Goal: Information Seeking & Learning: Learn about a topic

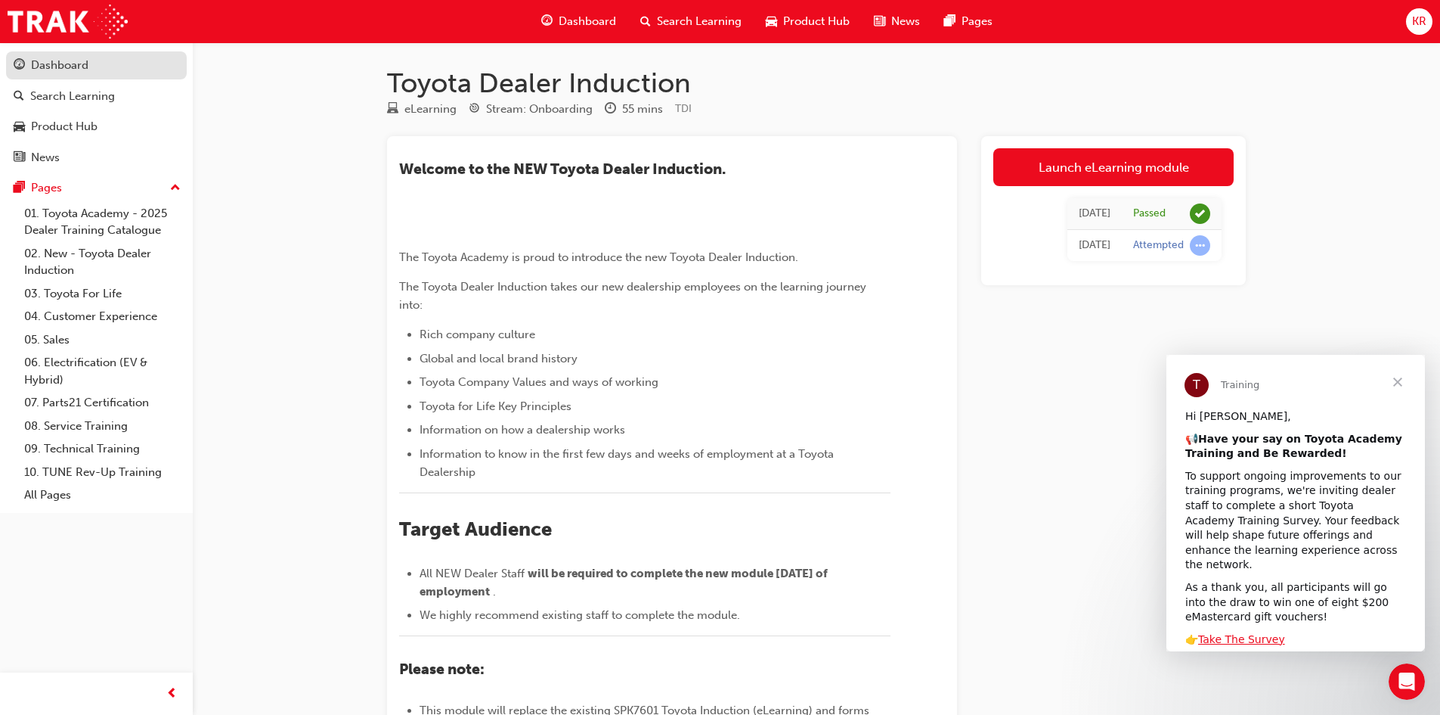
click at [73, 58] on div "Dashboard" at bounding box center [59, 65] width 57 height 17
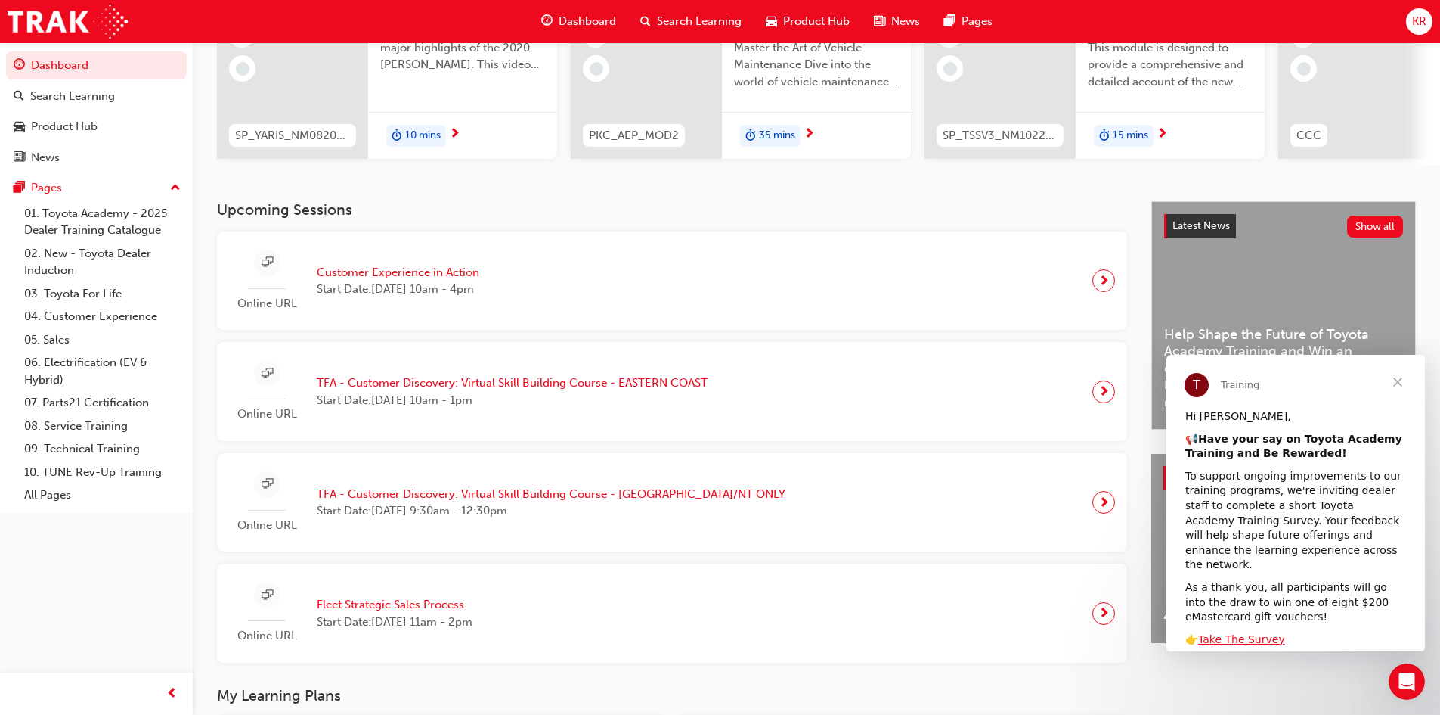
scroll to position [227, 0]
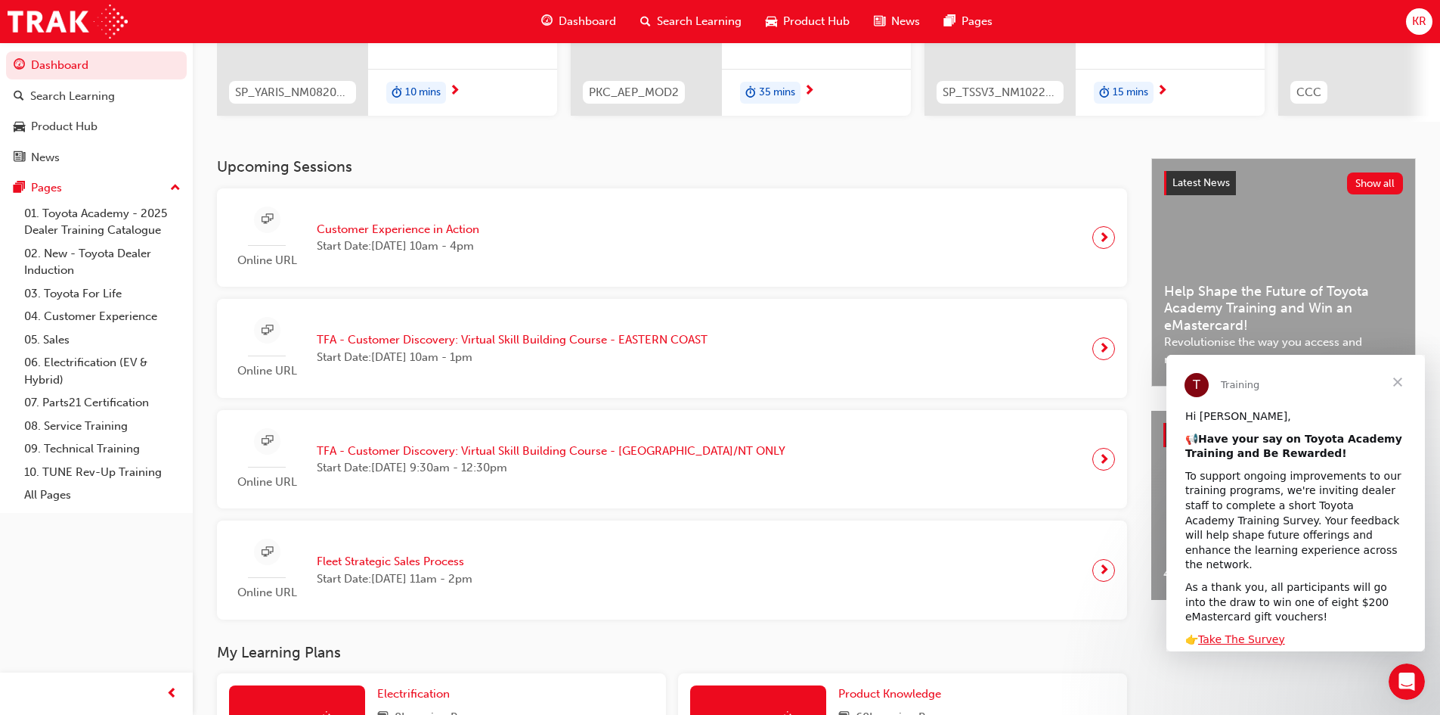
click at [439, 233] on span "Customer Experience in Action" at bounding box center [398, 229] width 163 height 17
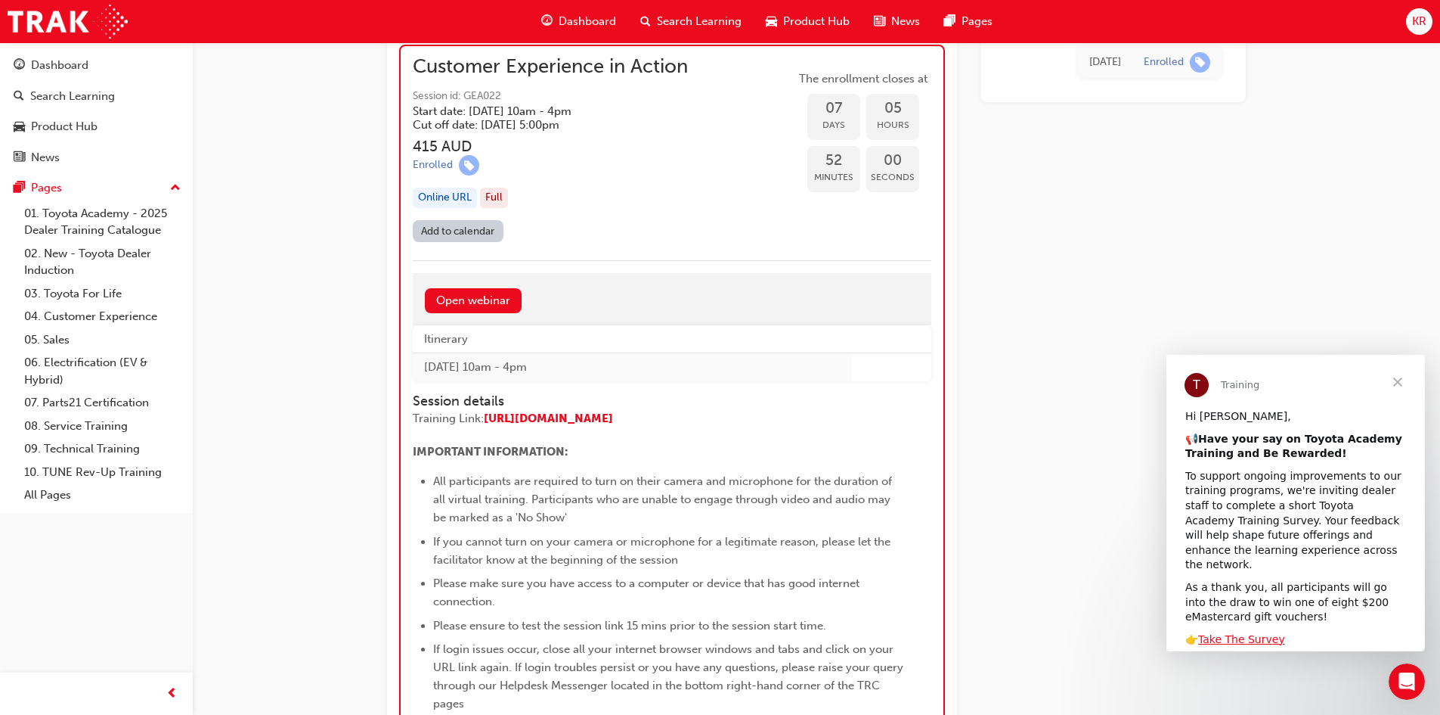
scroll to position [1065, 0]
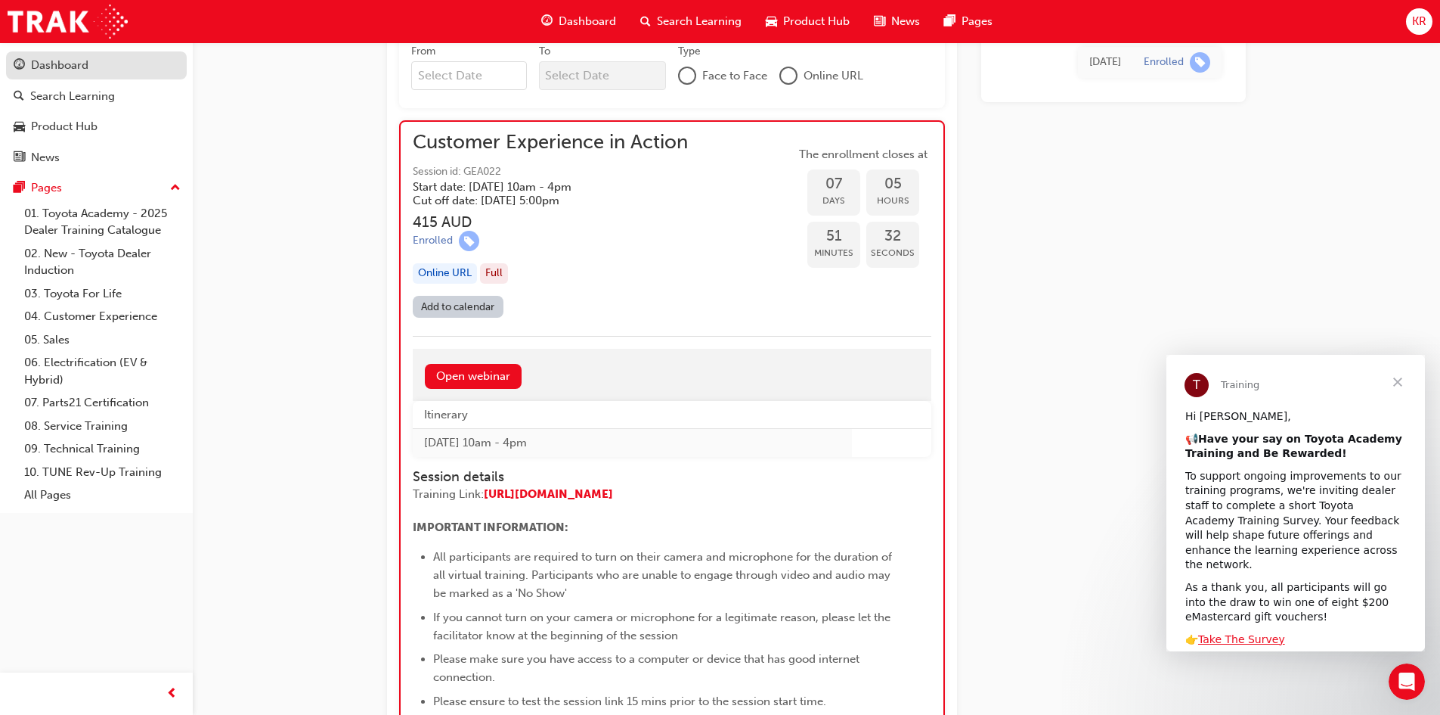
click at [76, 64] on div "Dashboard" at bounding box center [59, 65] width 57 height 17
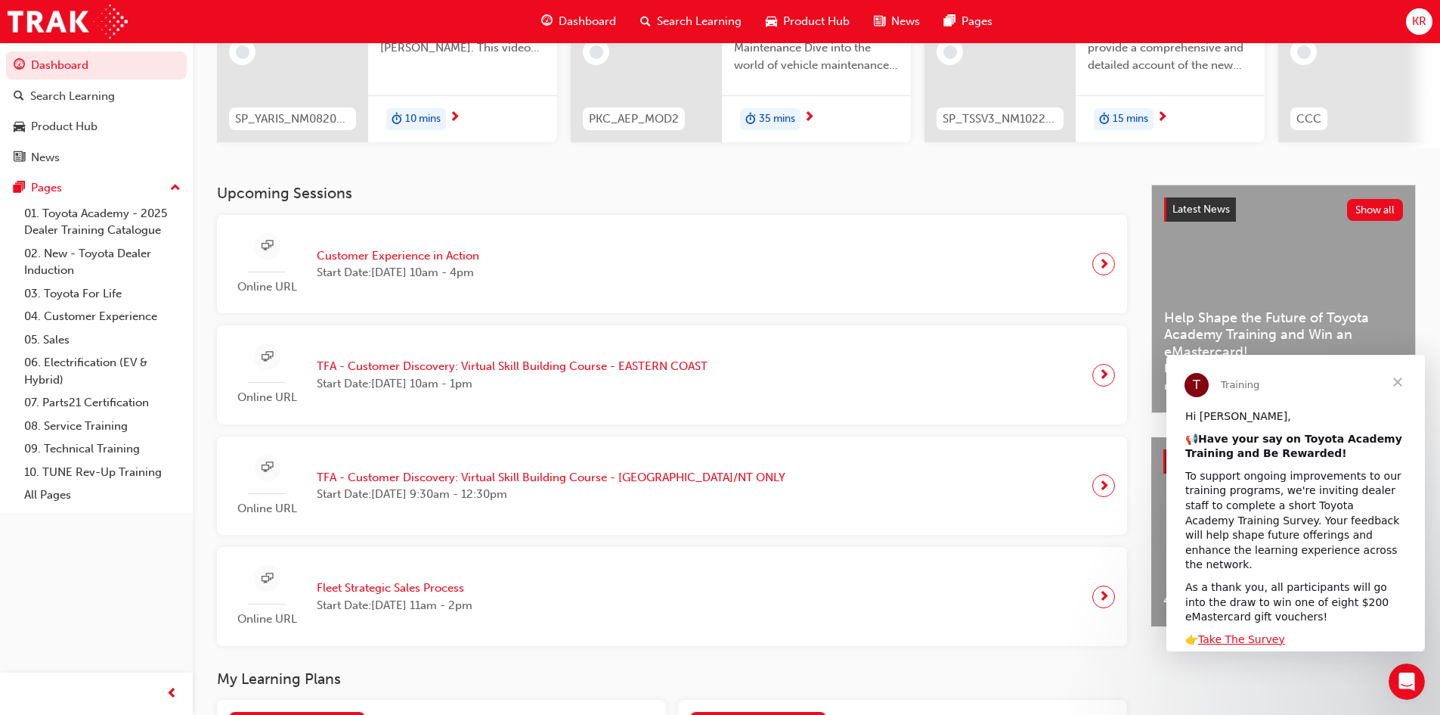
scroll to position [227, 0]
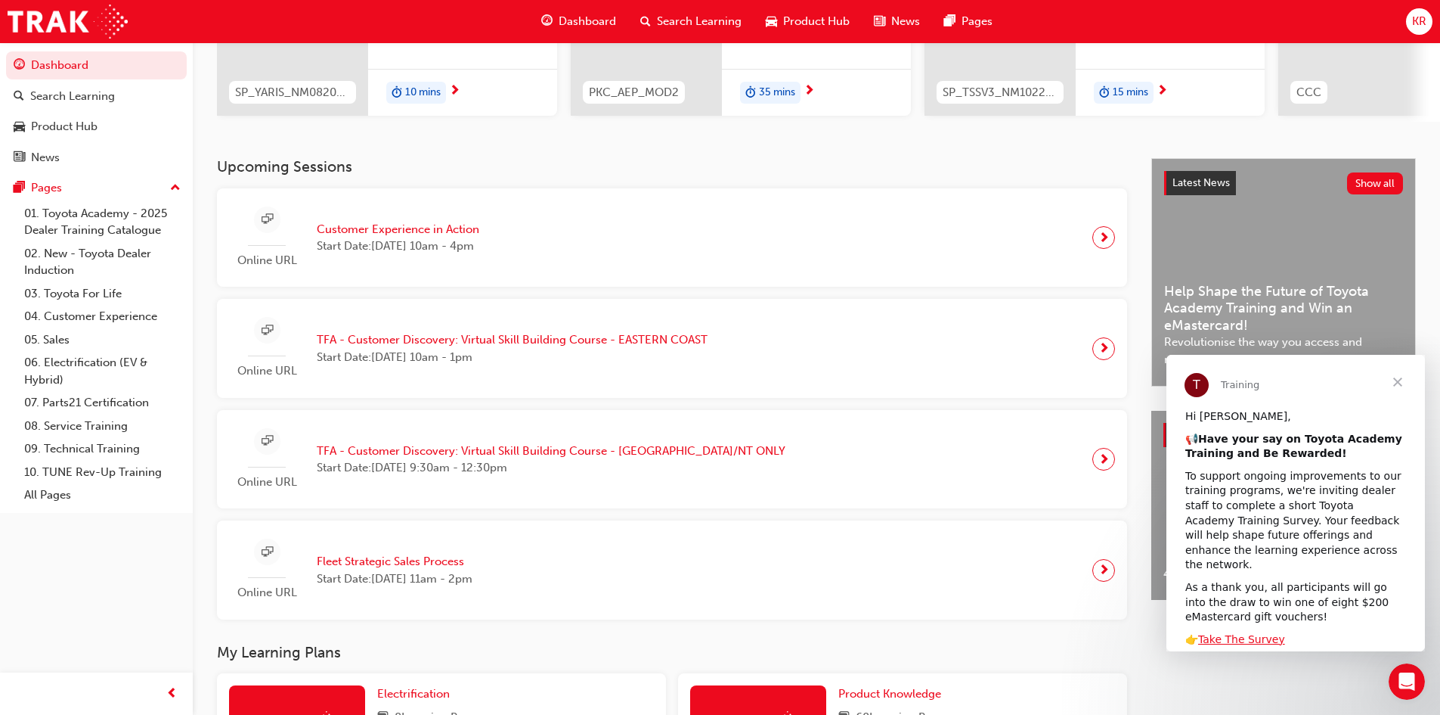
click at [1105, 352] on span "next-icon" at bounding box center [1104, 348] width 11 height 21
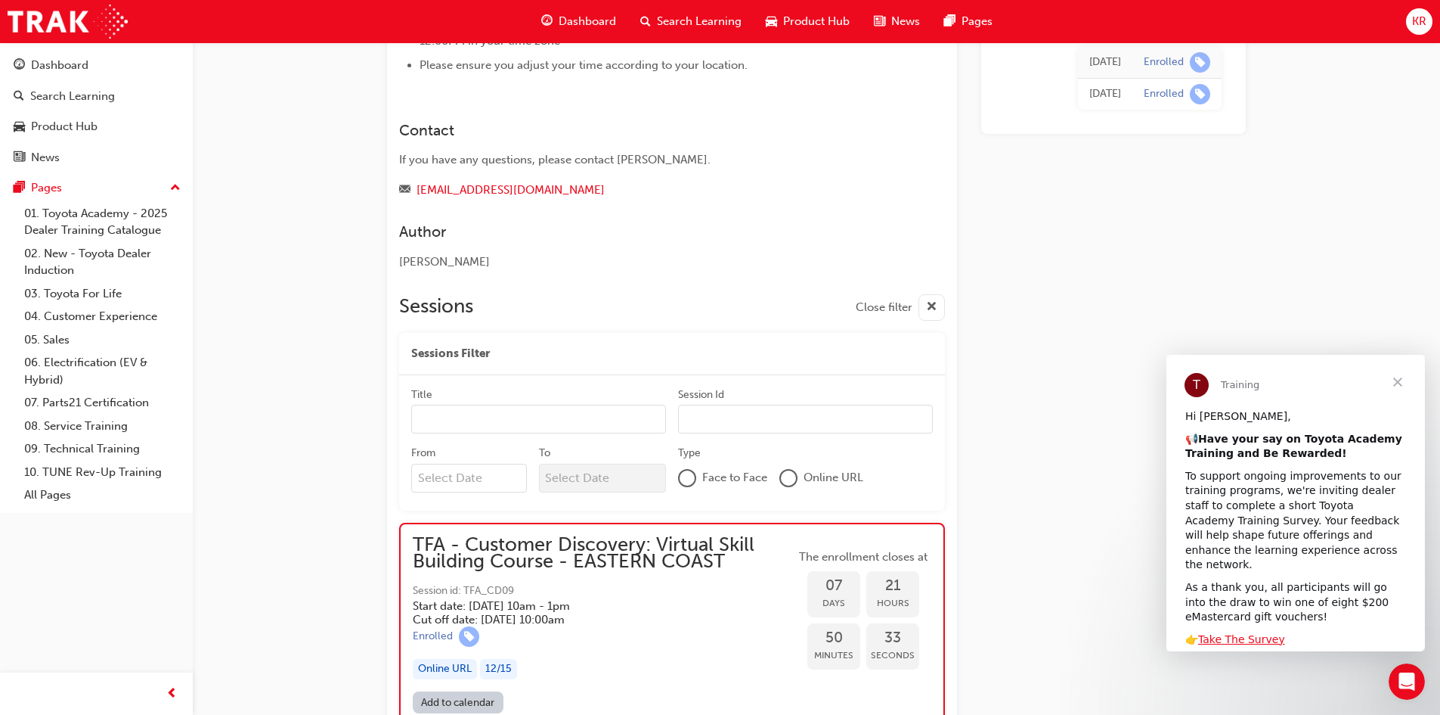
scroll to position [413, 0]
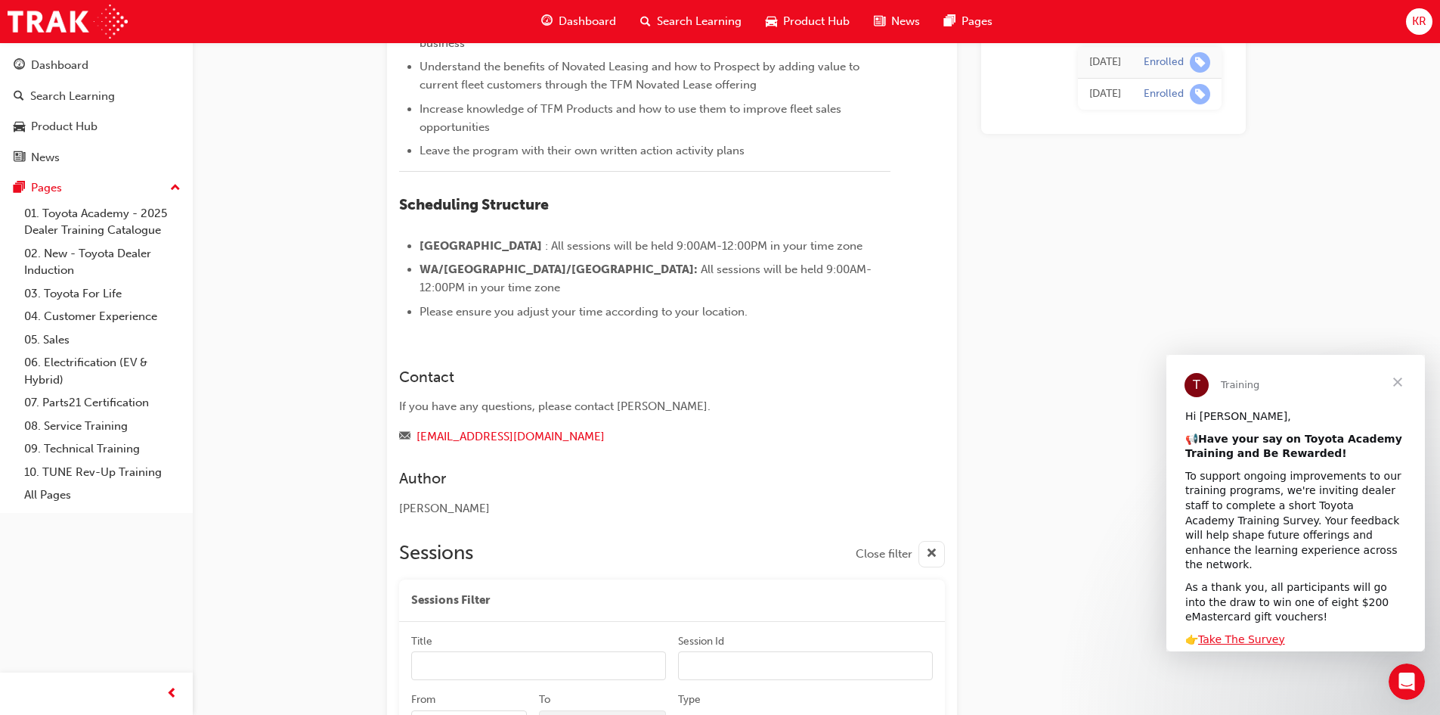
click at [575, 17] on span "Dashboard" at bounding box center [587, 21] width 57 height 17
